Goal: Task Accomplishment & Management: Use online tool/utility

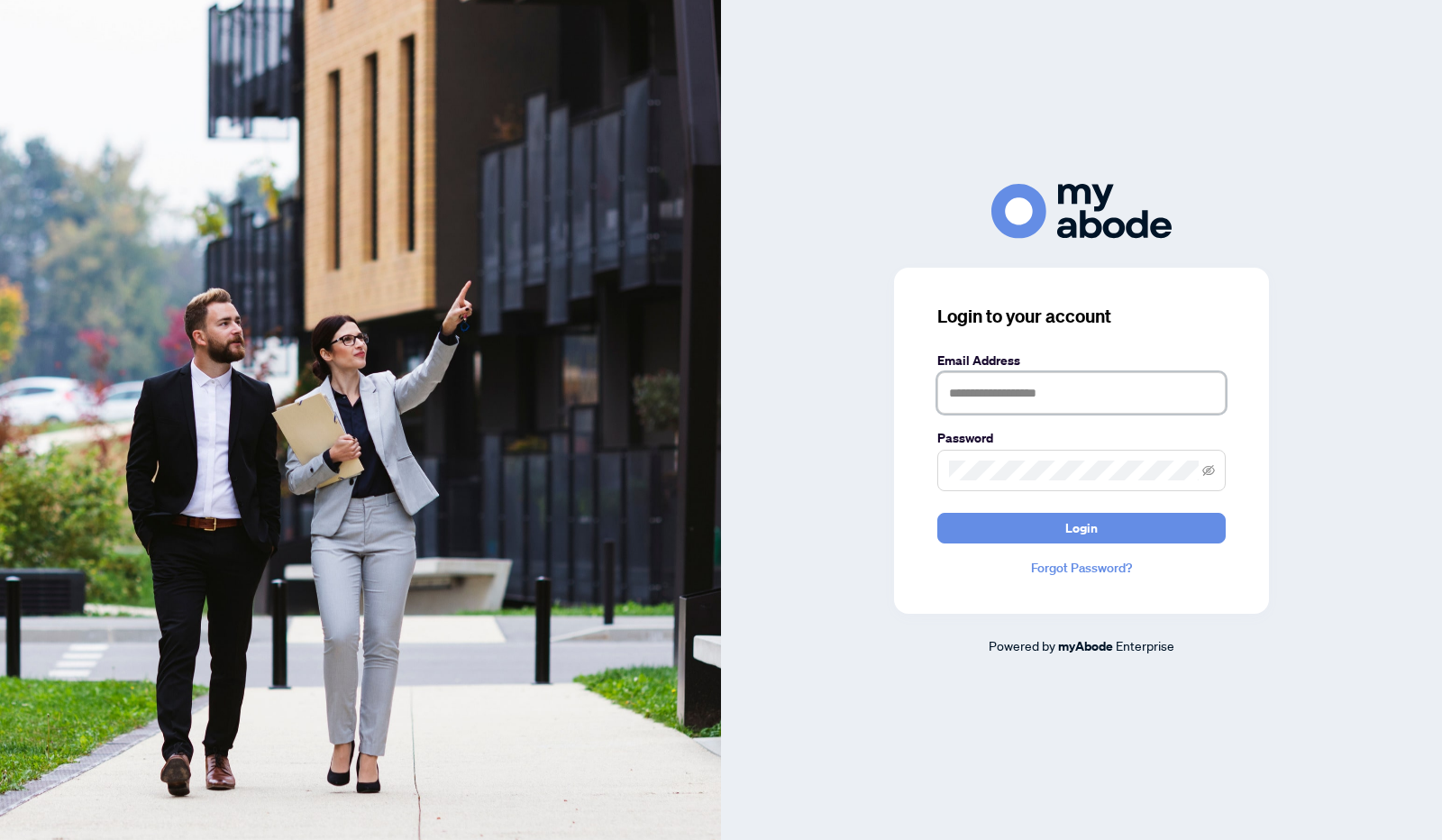
type input "**********"
click at [1092, 527] on span "Login" at bounding box center [1081, 528] width 32 height 29
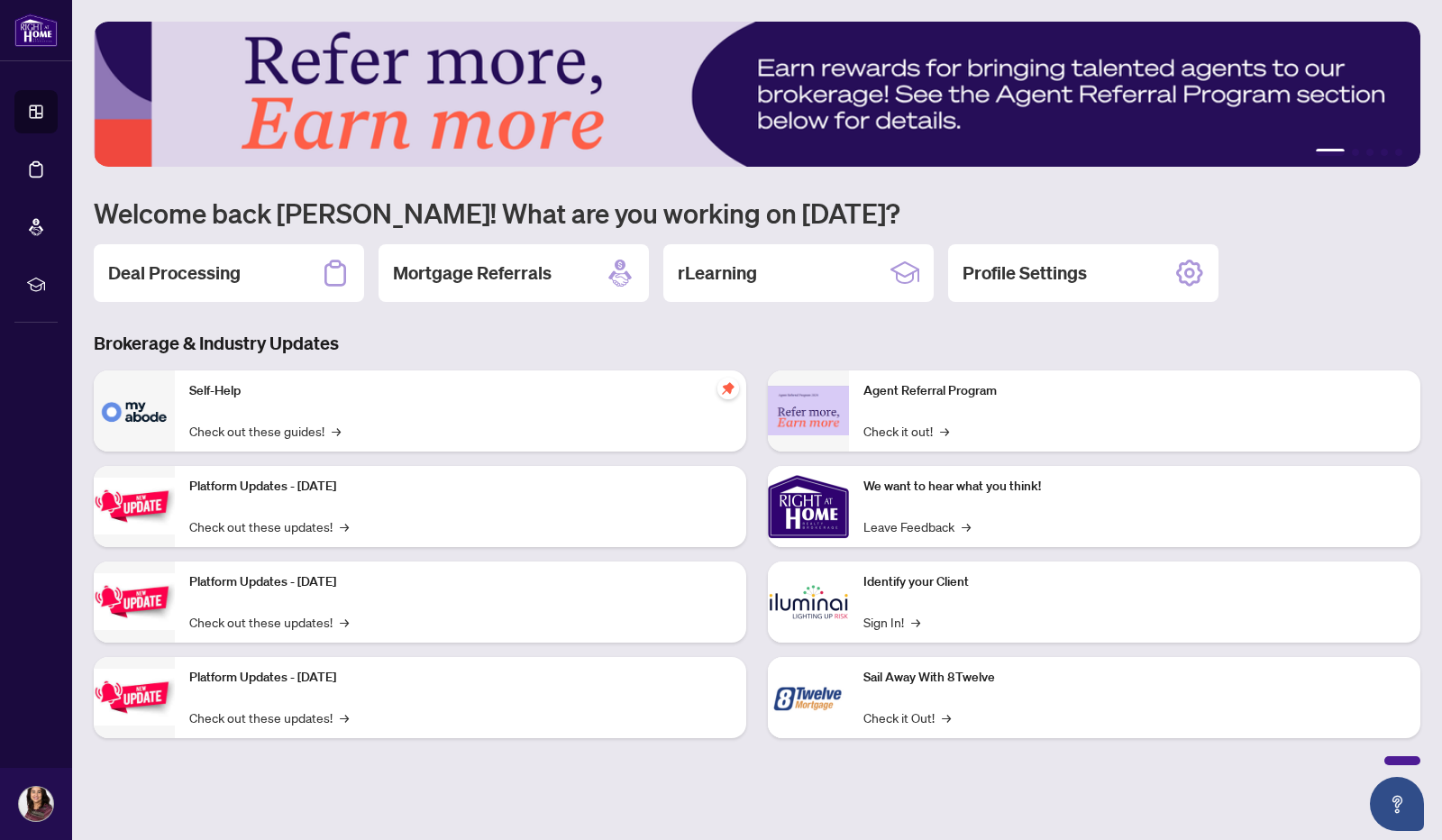
click at [212, 275] on h2 "Deal Processing" at bounding box center [174, 272] width 132 height 25
